Goal: Information Seeking & Learning: Learn about a topic

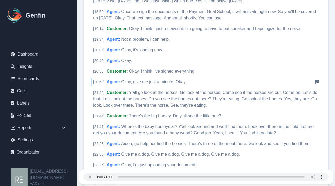
scroll to position [1767, 0]
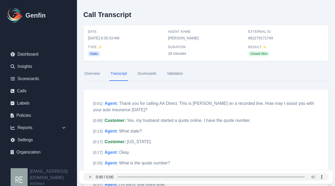
click at [146, 73] on link "Scorecards" at bounding box center [147, 73] width 21 height 14
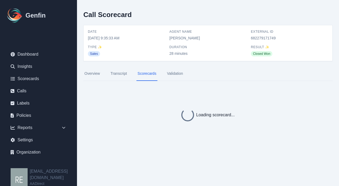
click at [121, 73] on link "Transcript" at bounding box center [118, 73] width 19 height 14
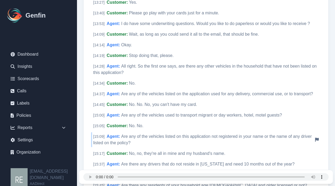
scroll to position [1195, 0]
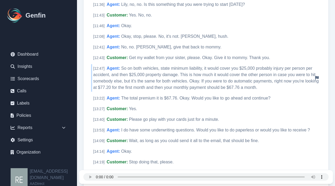
click at [218, 67] on span "So on both vehicles, state minimum liability, it would cover you $25,000 probab…" at bounding box center [206, 78] width 226 height 24
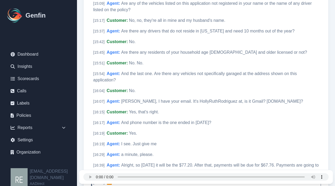
scroll to position [1487, 0]
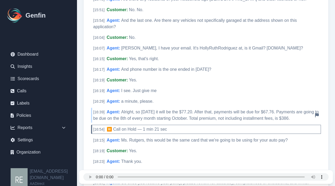
click at [204, 109] on div "[ 16:39 ] Agent : Alright, so today it will be the $77.20. After that, payments…" at bounding box center [206, 115] width 230 height 15
